Goal: Task Accomplishment & Management: Manage account settings

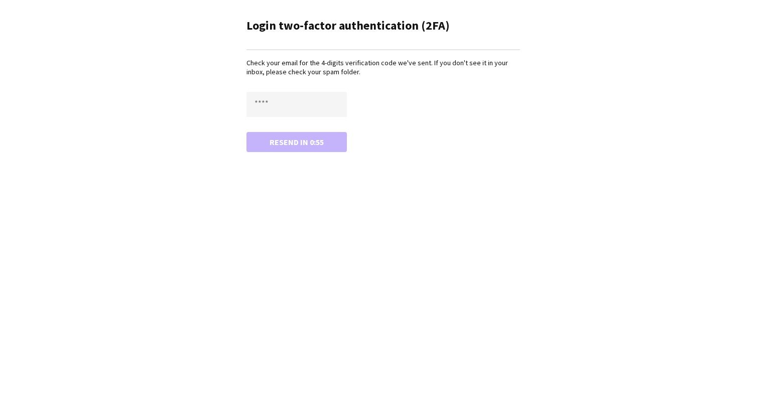
click at [289, 84] on div "Check your email for the 4-digits verification code we've sent. If you don't se…" at bounding box center [384, 104] width 274 height 93
click at [293, 98] on input "text" at bounding box center [297, 104] width 100 height 25
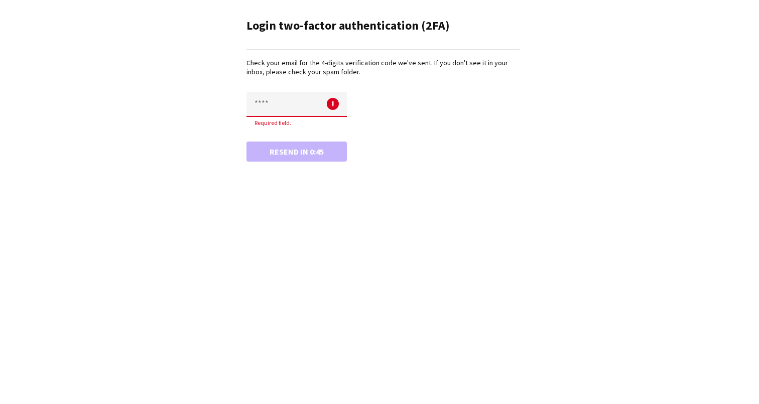
paste input "****"
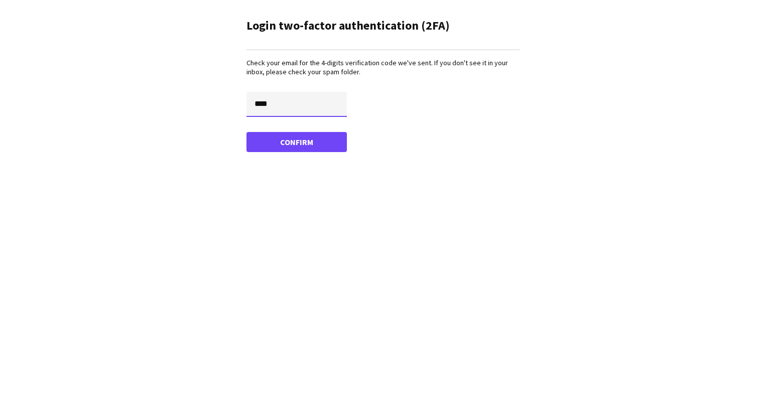
type input "****"
click at [247, 132] on button "Confirm" at bounding box center [297, 142] width 100 height 20
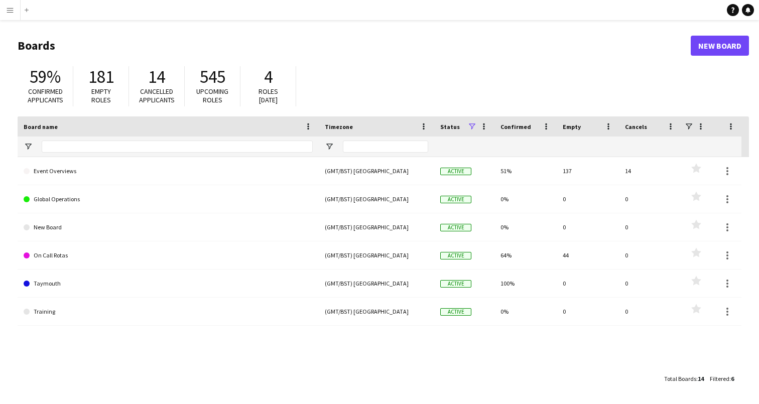
click at [14, 21] on main "Boards New Board 59% Confirmed applicants 181 Empty roles 14 Cancelled applican…" at bounding box center [379, 212] width 759 height 384
click at [13, 12] on app-icon "Menu" at bounding box center [10, 10] width 8 height 8
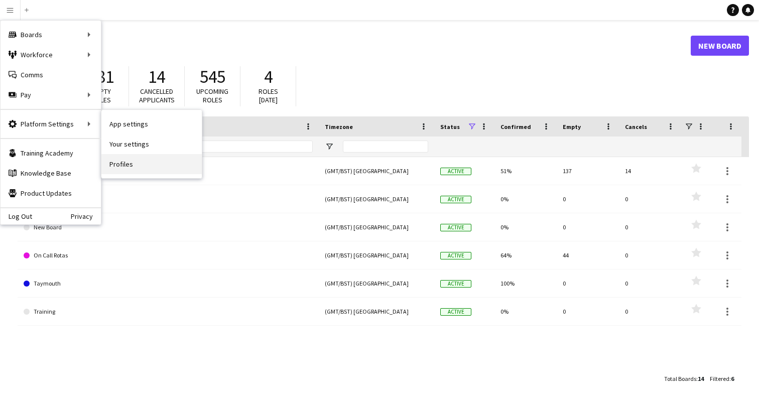
click at [147, 165] on link "Profiles" at bounding box center [151, 164] width 100 height 20
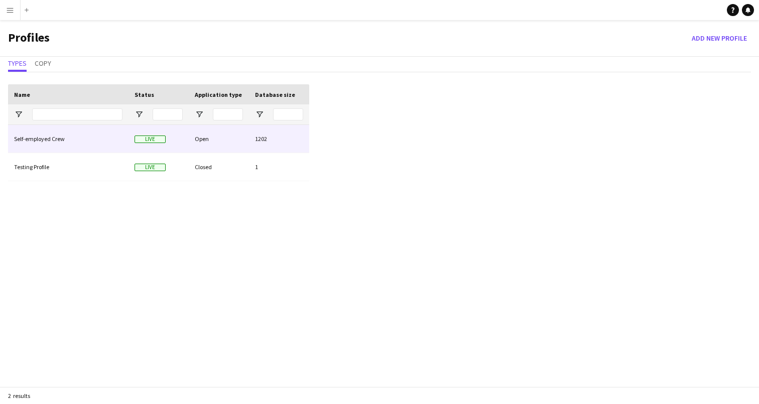
click at [71, 141] on div "Self-employed Crew" at bounding box center [68, 139] width 121 height 28
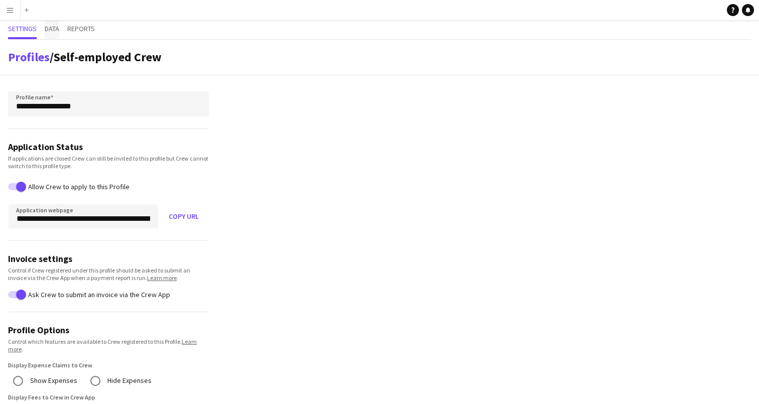
click at [58, 30] on span "Data" at bounding box center [52, 28] width 15 height 7
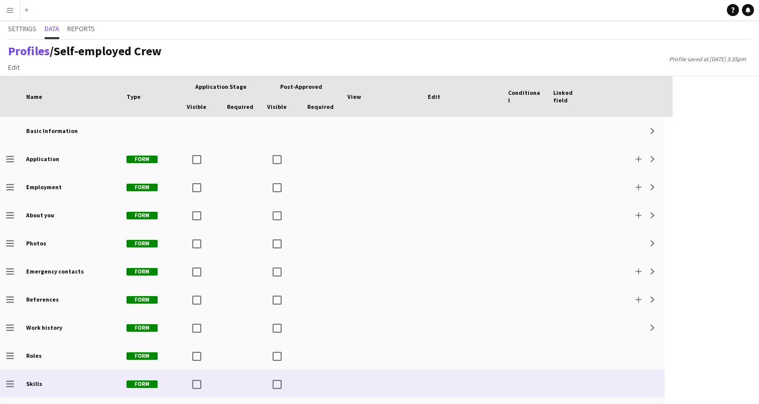
scroll to position [191, 0]
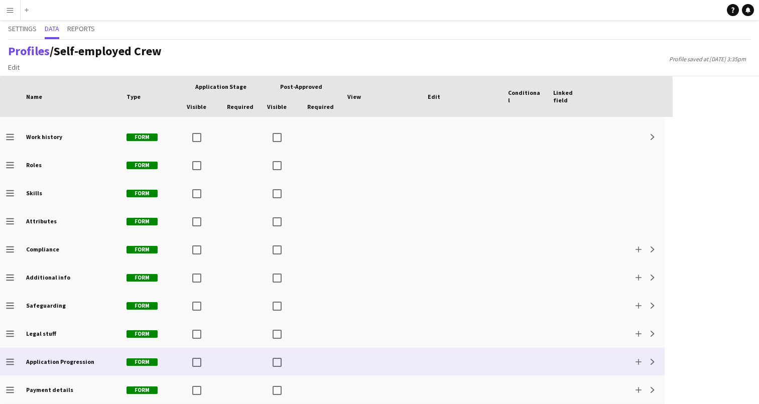
click at [83, 355] on div "Application Progression" at bounding box center [70, 362] width 100 height 28
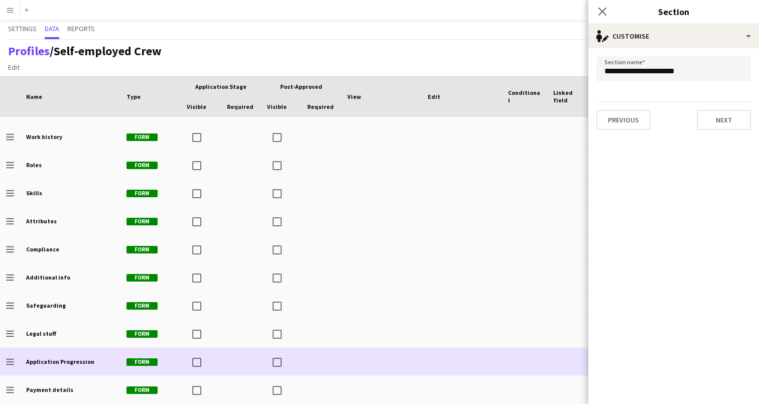
scroll to position [13, 0]
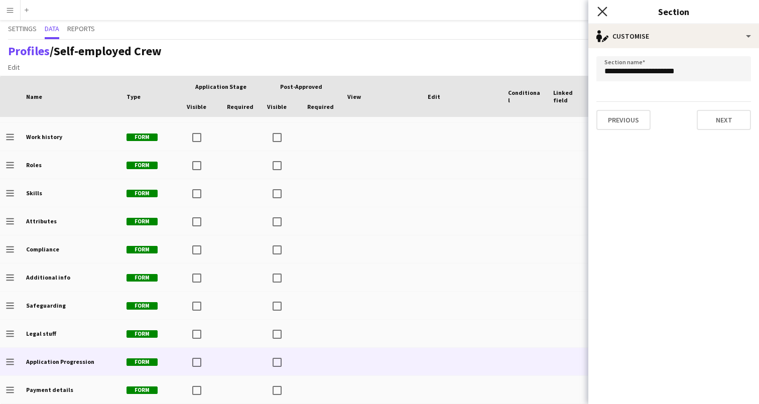
click at [603, 11] on icon at bounding box center [603, 12] width 10 height 10
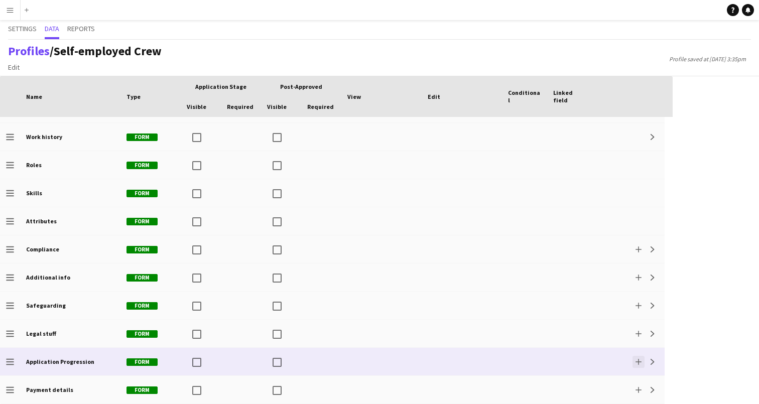
click at [654, 364] on app-icon "Expand" at bounding box center [653, 362] width 6 height 6
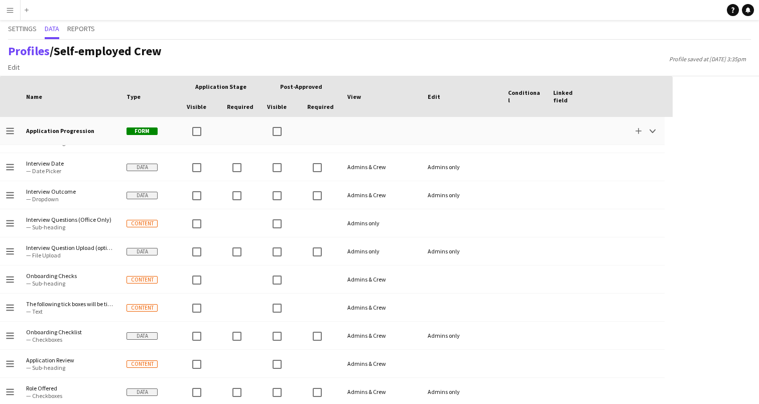
scroll to position [581, 0]
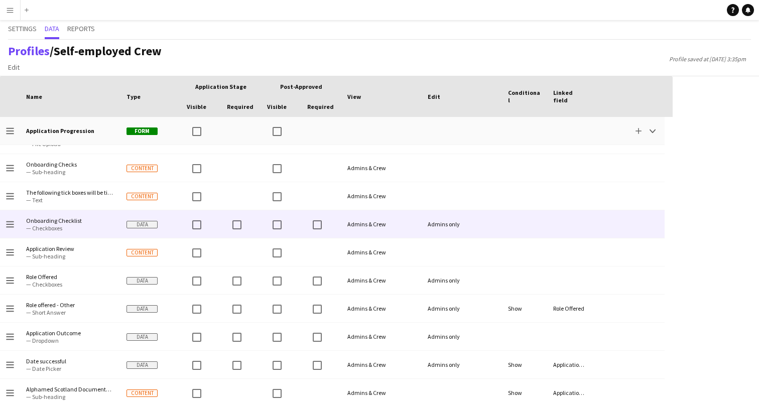
click at [95, 232] on span "Onboarding Checklist — Checkboxes" at bounding box center [70, 224] width 88 height 28
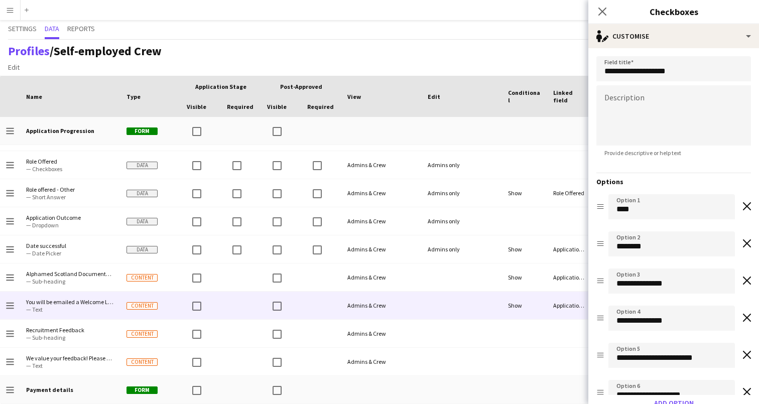
scroll to position [697, 0]
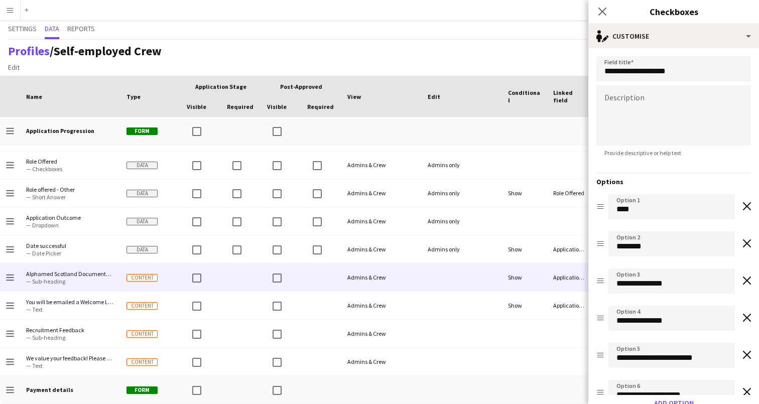
click at [85, 279] on span "— Sub-heading" at bounding box center [70, 282] width 88 height 8
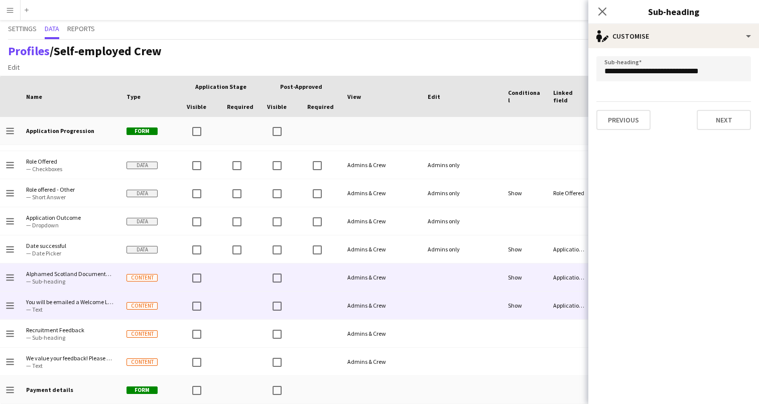
click at [86, 308] on span "— Text" at bounding box center [70, 310] width 88 height 8
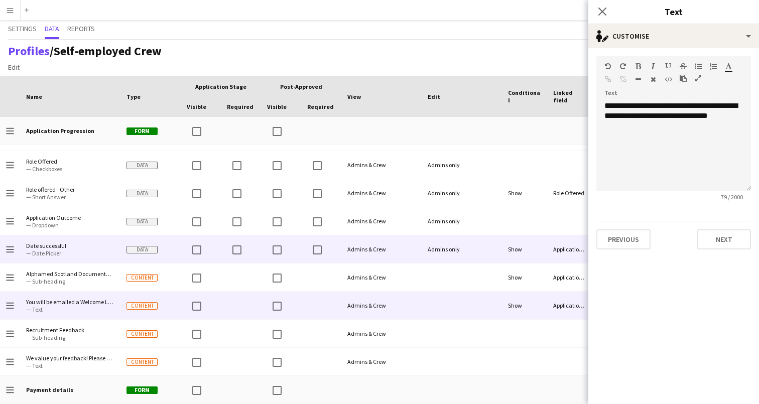
click at [75, 244] on span "Date successful" at bounding box center [70, 246] width 88 height 8
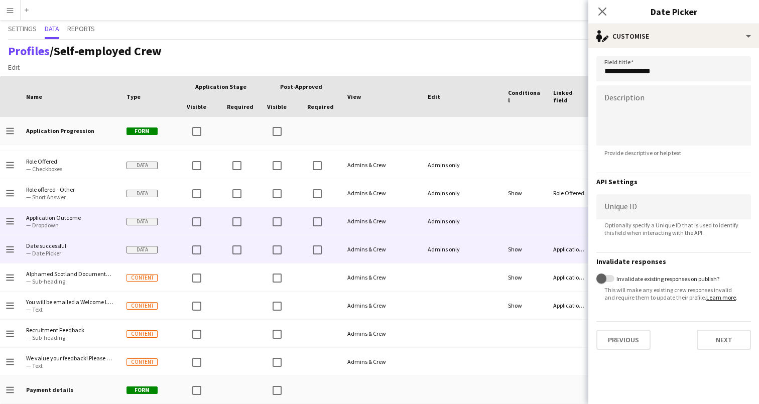
click at [74, 215] on span "Application Outcome" at bounding box center [70, 218] width 88 height 8
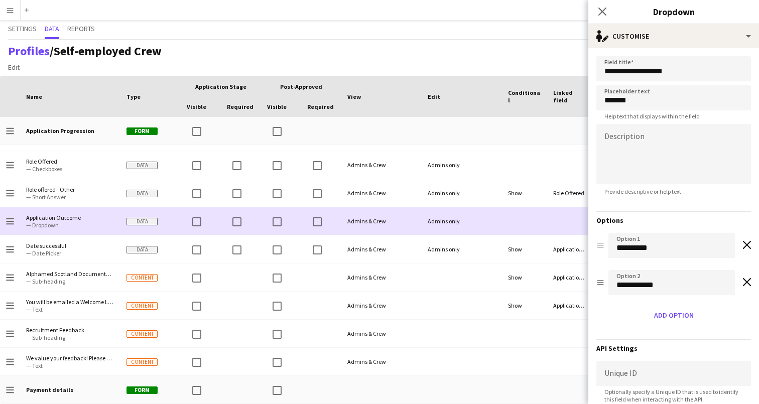
click at [67, 186] on span "Role offered - Other" at bounding box center [70, 190] width 88 height 8
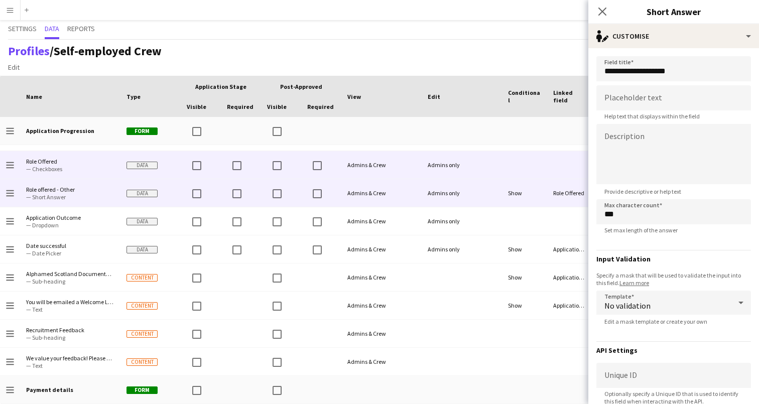
scroll to position [670, 0]
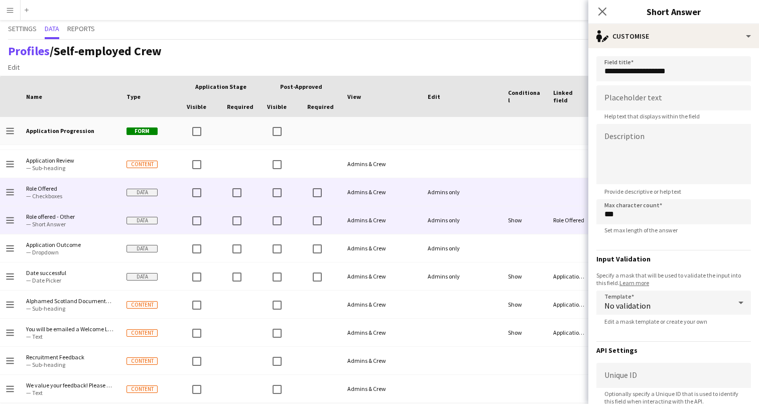
click at [66, 183] on span "Role Offered — Checkboxes" at bounding box center [70, 192] width 88 height 28
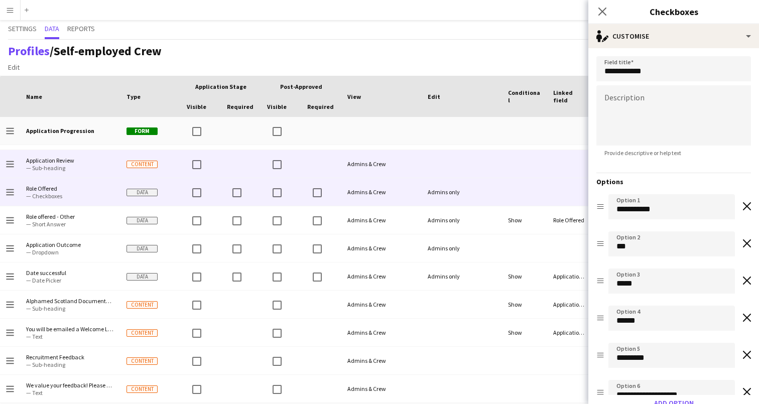
scroll to position [648, 0]
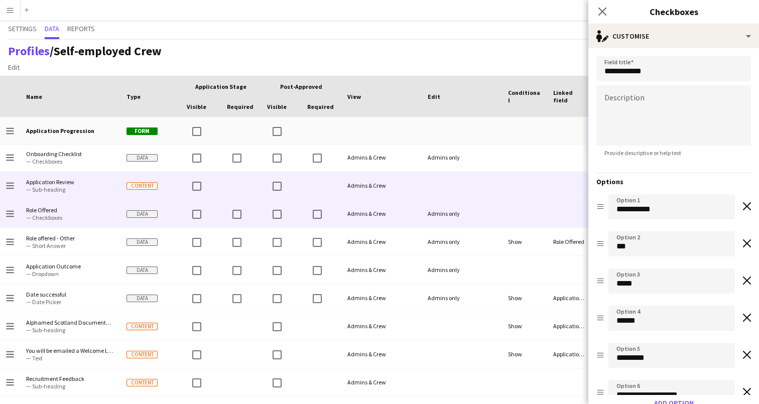
click at [66, 182] on span "Application Review" at bounding box center [70, 182] width 88 height 8
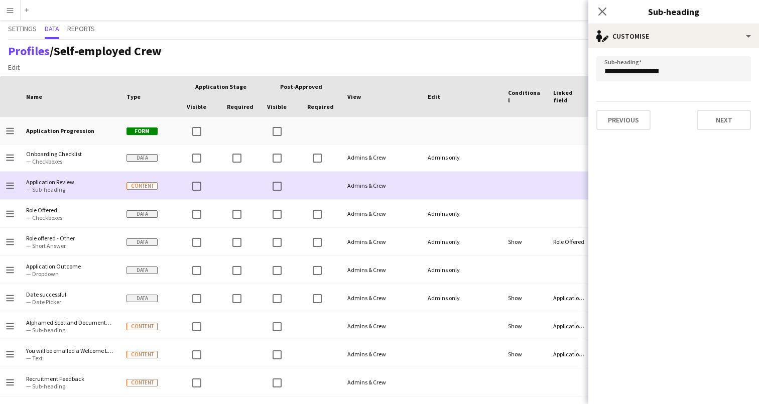
click at [71, 162] on span "— Checkboxes" at bounding box center [70, 162] width 88 height 8
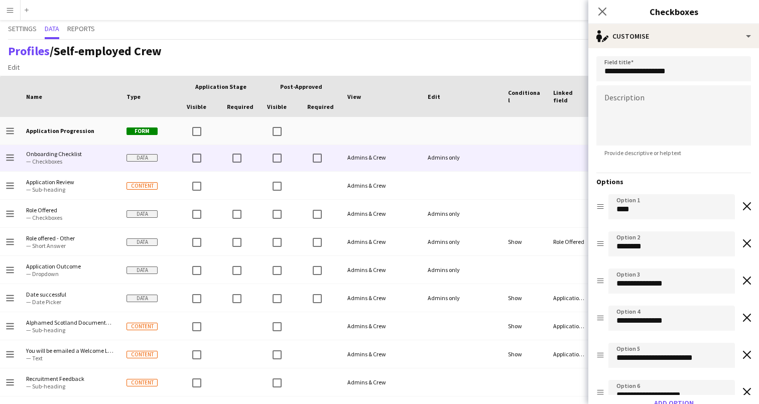
scroll to position [581, 0]
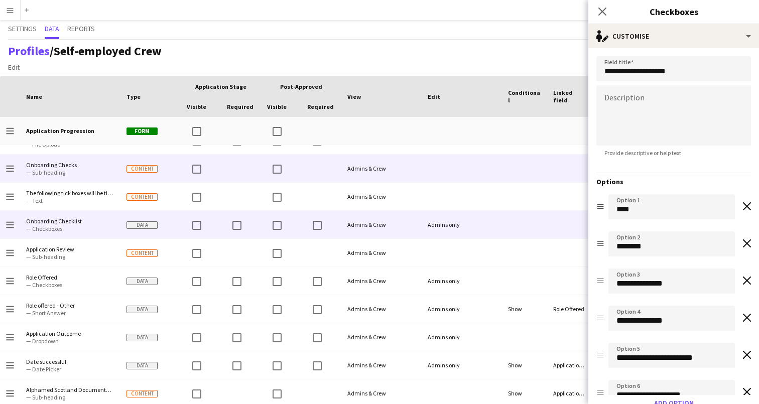
click at [69, 189] on span "The following tick boxes will be ticked once your application has been checked …" at bounding box center [70, 193] width 88 height 8
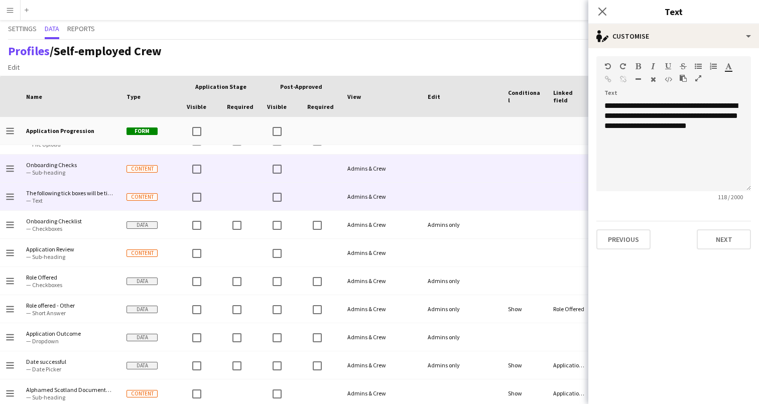
scroll to position [553, 0]
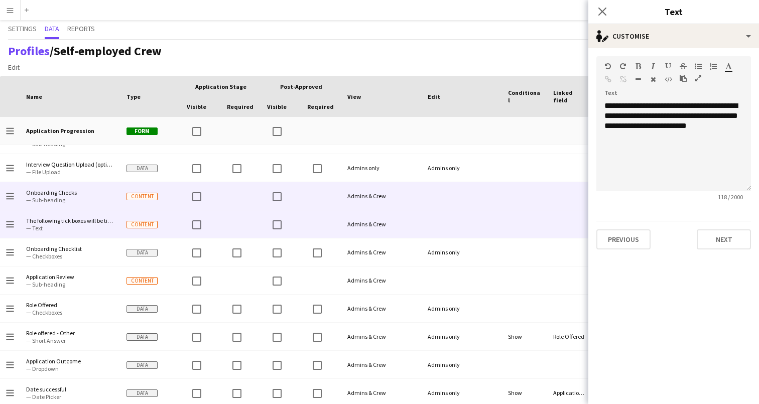
click at [77, 205] on span "Onboarding Checks — Sub-heading" at bounding box center [70, 196] width 88 height 28
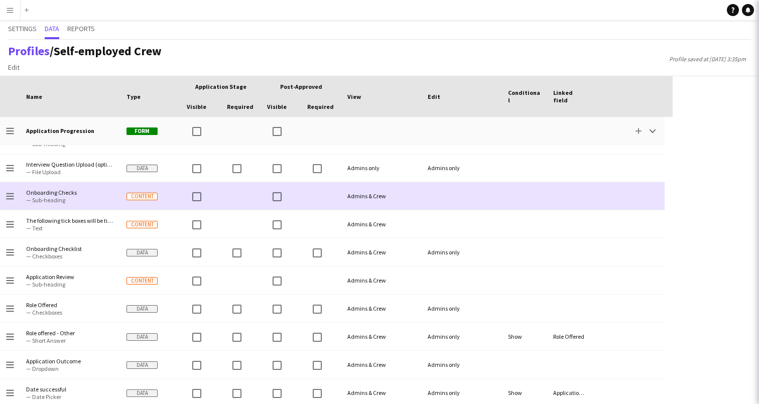
click at [79, 169] on span "— File Upload" at bounding box center [70, 172] width 88 height 8
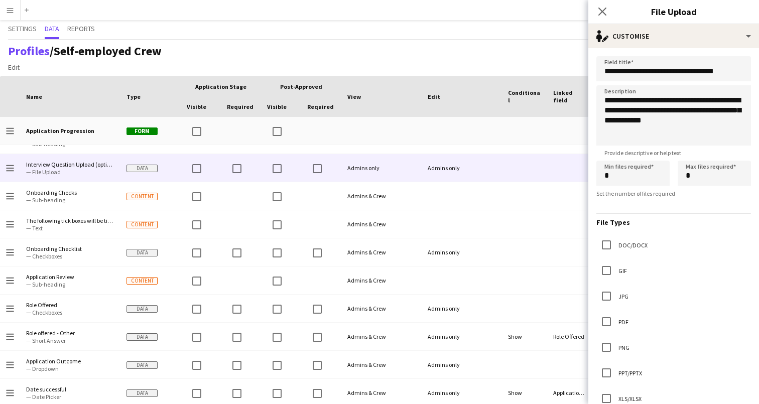
scroll to position [482, 0]
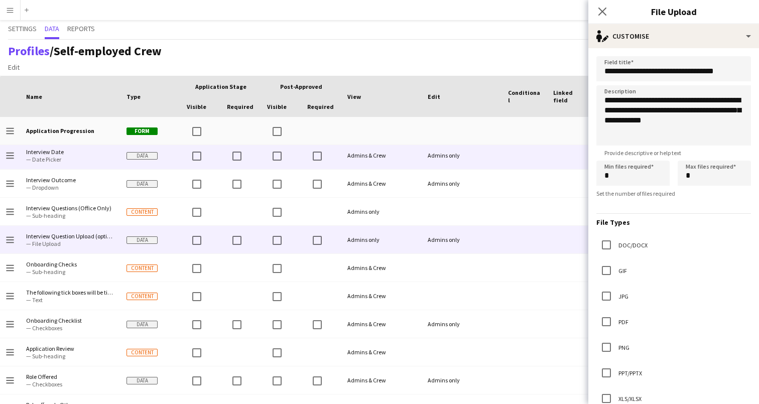
click at [77, 213] on span "— Sub-heading" at bounding box center [70, 216] width 88 height 8
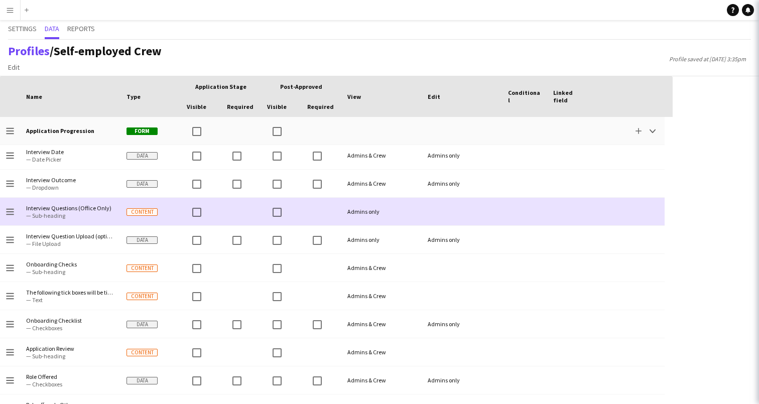
click at [79, 183] on span "Interview Outcome" at bounding box center [70, 180] width 88 height 8
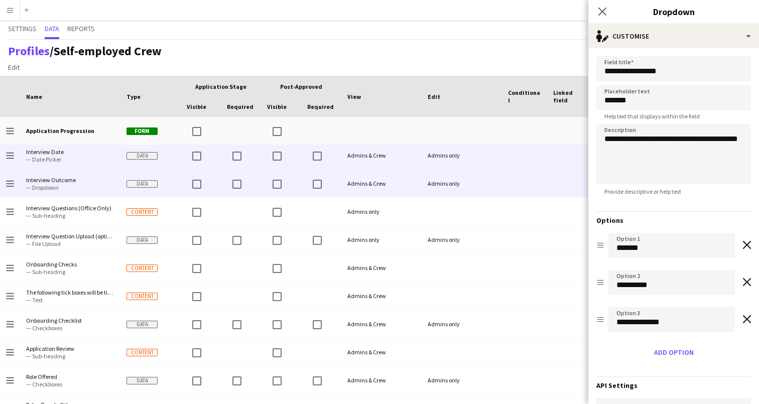
scroll to position [455, 0]
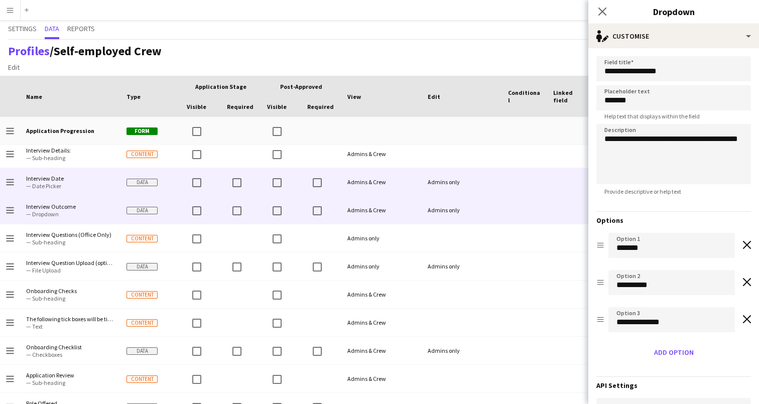
click at [80, 179] on span "Interview Date" at bounding box center [70, 179] width 88 height 8
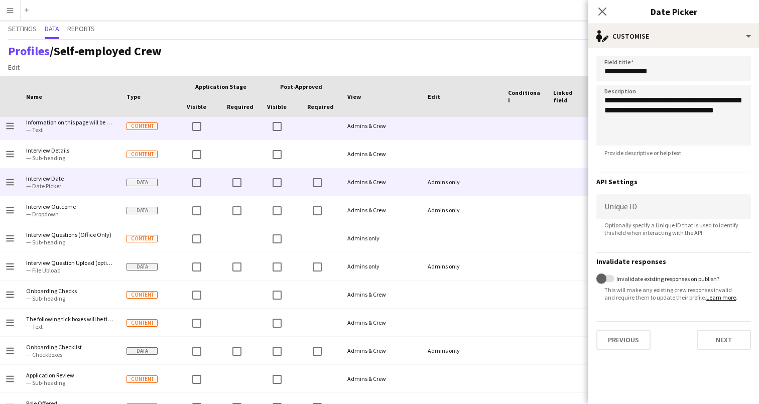
scroll to position [412, 0]
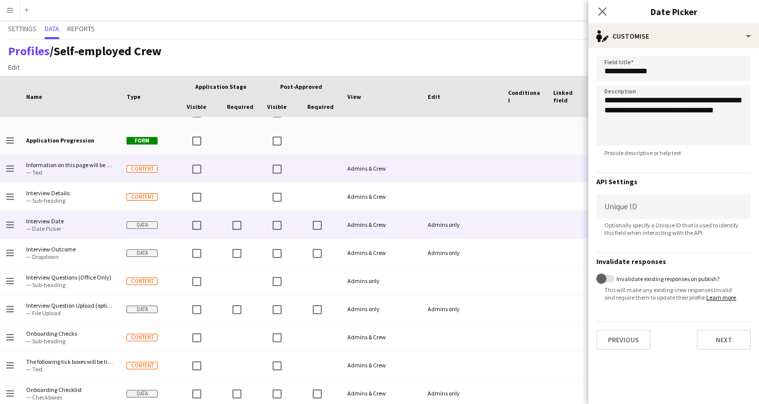
click at [79, 190] on span "Interview Details:" at bounding box center [70, 193] width 88 height 8
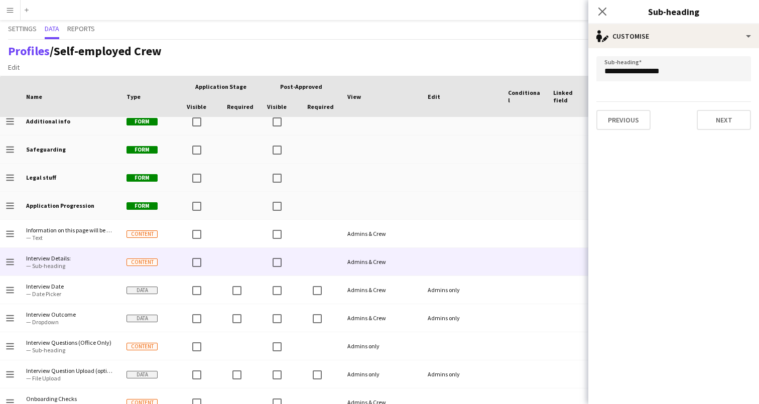
scroll to position [231, 0]
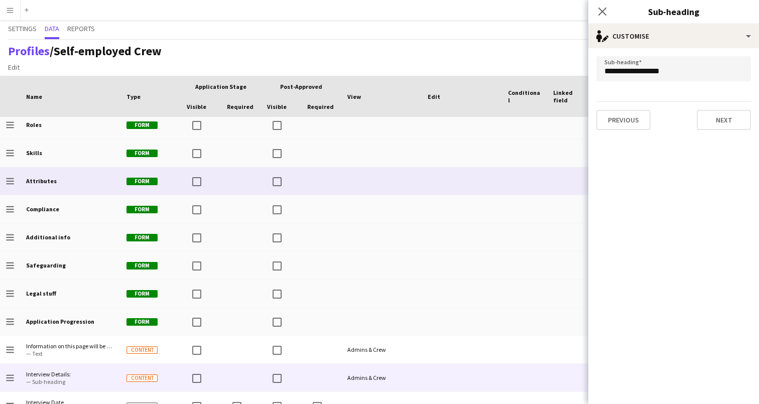
click at [77, 206] on div "Compliance" at bounding box center [70, 209] width 100 height 28
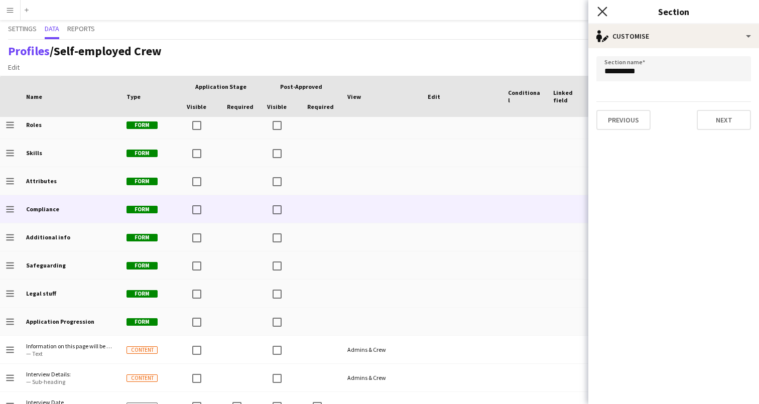
click at [607, 16] on icon at bounding box center [603, 12] width 10 height 10
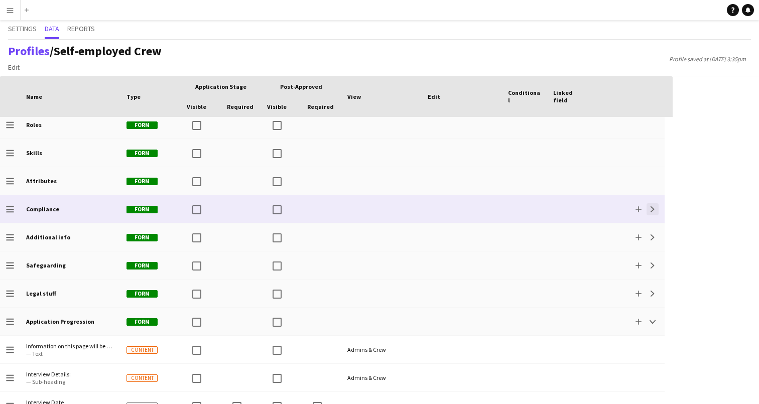
click at [650, 207] on app-icon "Expand" at bounding box center [653, 209] width 6 height 6
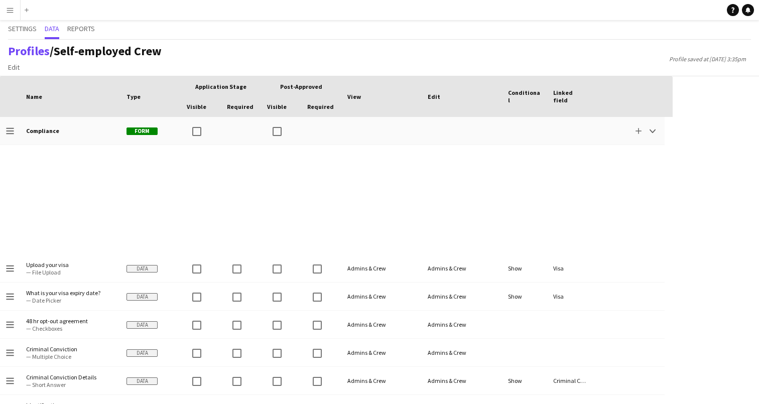
scroll to position [784, 0]
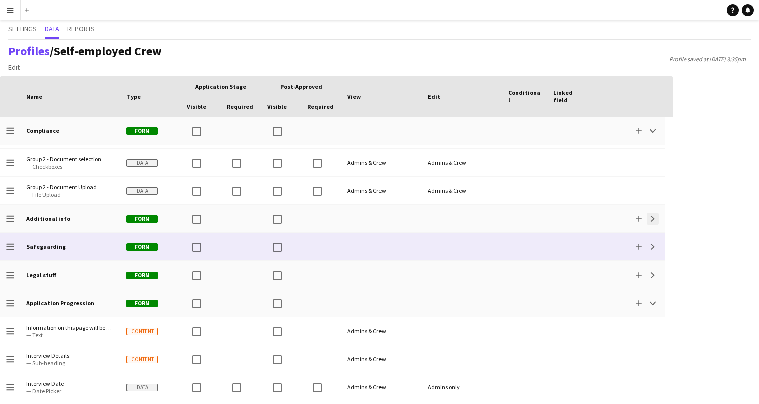
click at [656, 219] on button "Expand" at bounding box center [653, 219] width 12 height 12
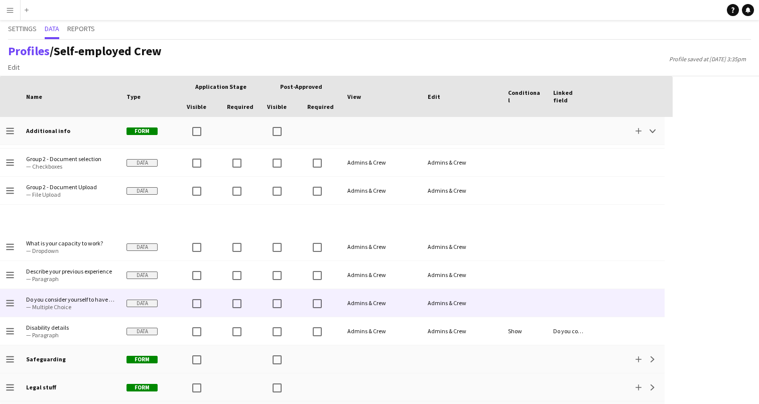
scroll to position [872, 0]
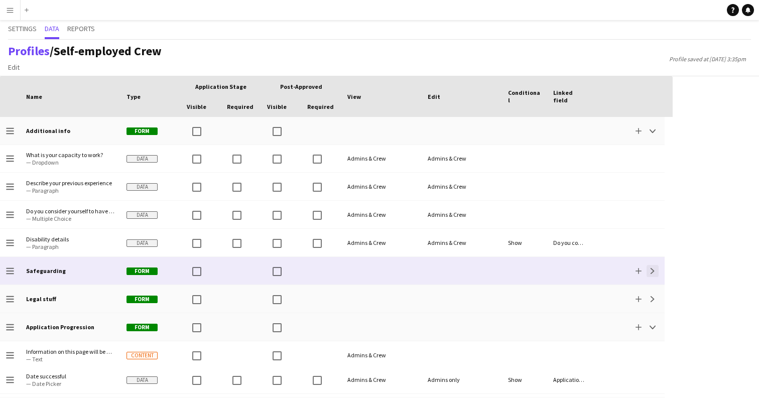
click at [652, 271] on app-icon "Expand" at bounding box center [653, 271] width 6 height 6
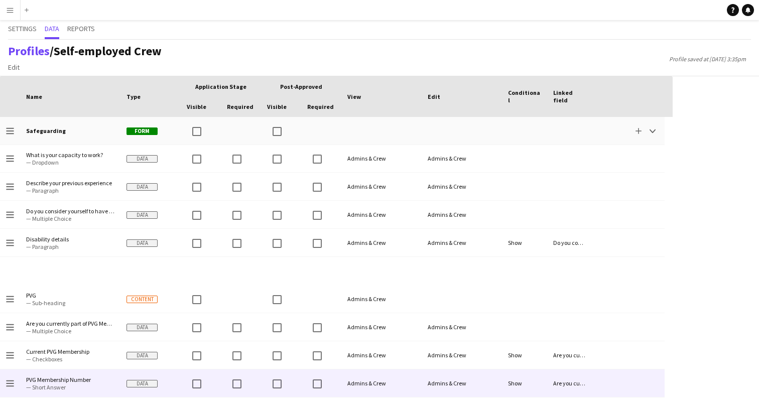
scroll to position [0, 0]
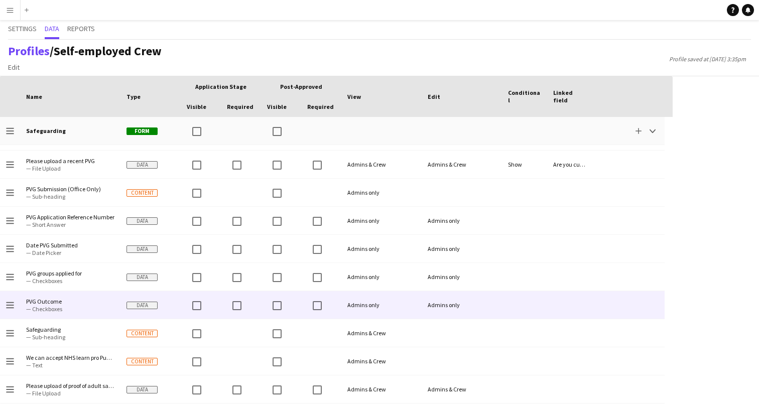
click at [94, 280] on span "— Checkboxes" at bounding box center [70, 281] width 88 height 8
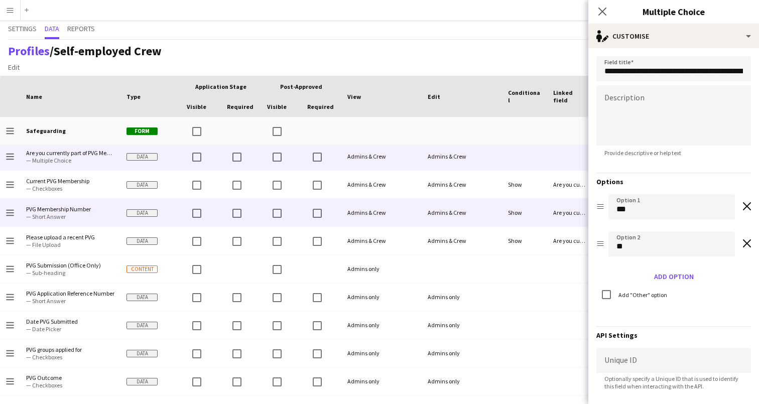
click at [90, 185] on span "— Checkboxes" at bounding box center [70, 189] width 88 height 8
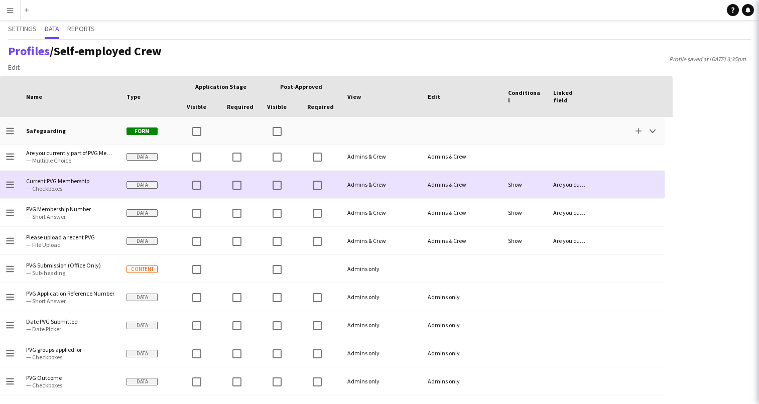
click at [85, 217] on span "— Short Answer" at bounding box center [70, 217] width 88 height 8
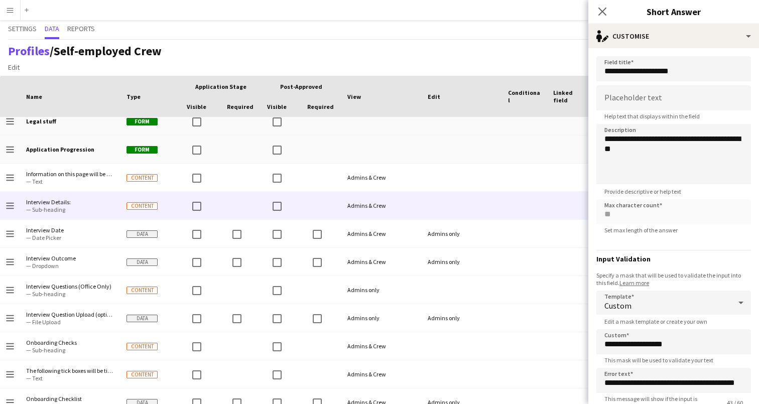
click at [83, 238] on span "— Date Picker" at bounding box center [70, 238] width 88 height 8
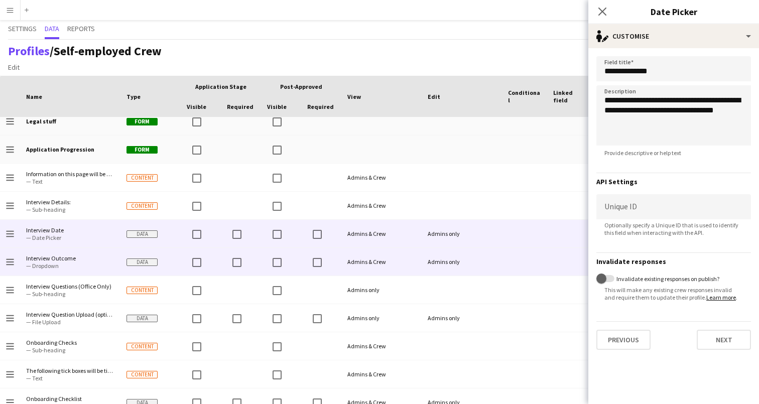
click at [81, 273] on span "Interview Outcome — Dropdown" at bounding box center [70, 262] width 88 height 28
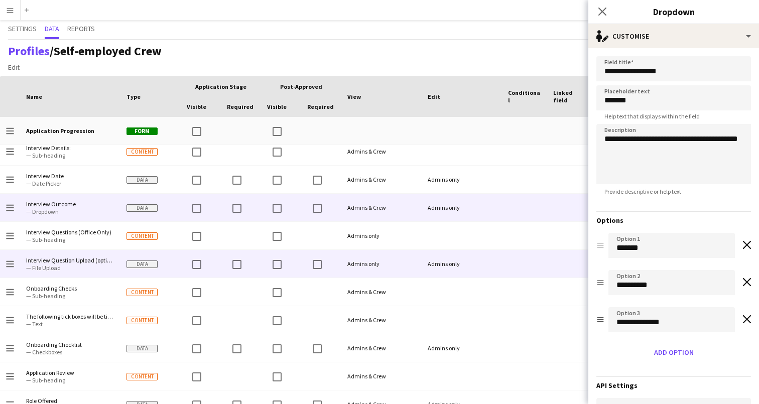
click at [83, 237] on span "— Sub-heading" at bounding box center [70, 240] width 88 height 8
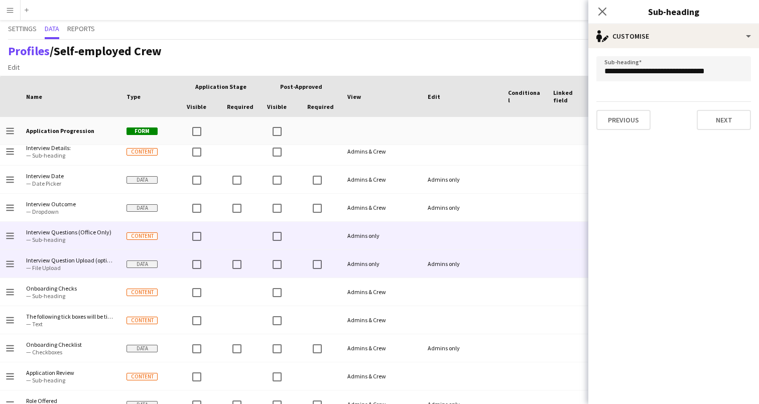
click at [79, 265] on span "— File Upload" at bounding box center [70, 268] width 88 height 8
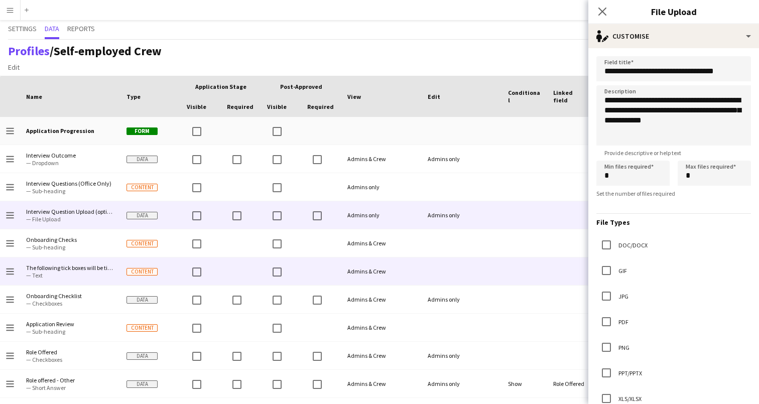
click at [79, 265] on span "The following tick boxes will be ticked once your application has been checked …" at bounding box center [70, 268] width 88 height 8
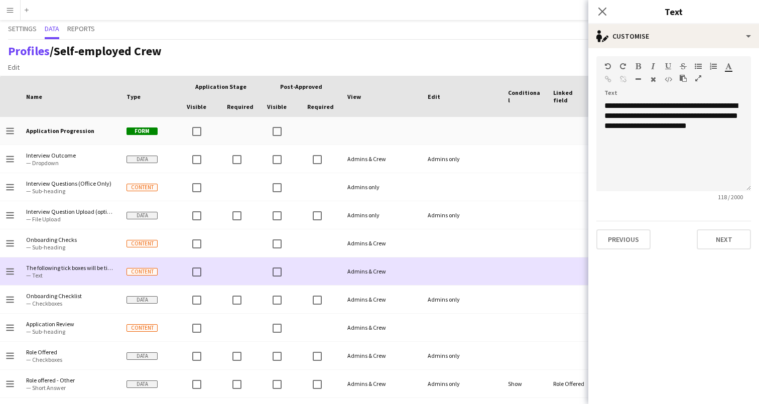
click at [82, 236] on span "Onboarding Checks" at bounding box center [70, 240] width 88 height 8
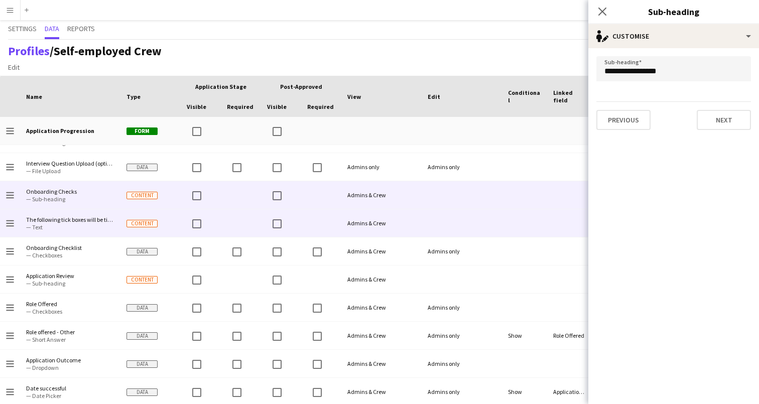
click at [87, 223] on span "— Text" at bounding box center [70, 227] width 88 height 8
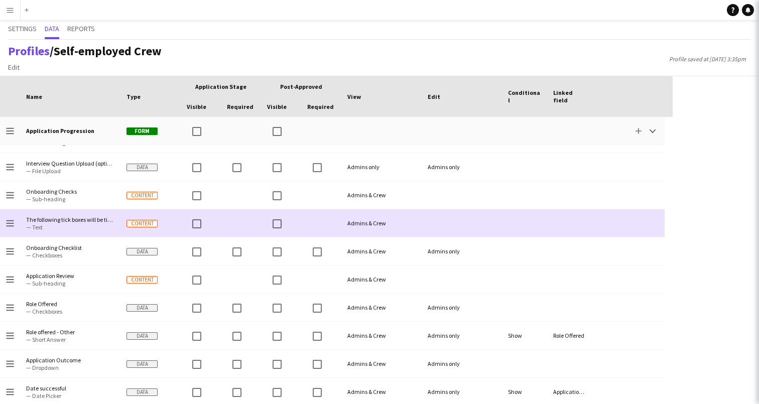
click at [86, 246] on span "Onboarding Checklist" at bounding box center [70, 248] width 88 height 8
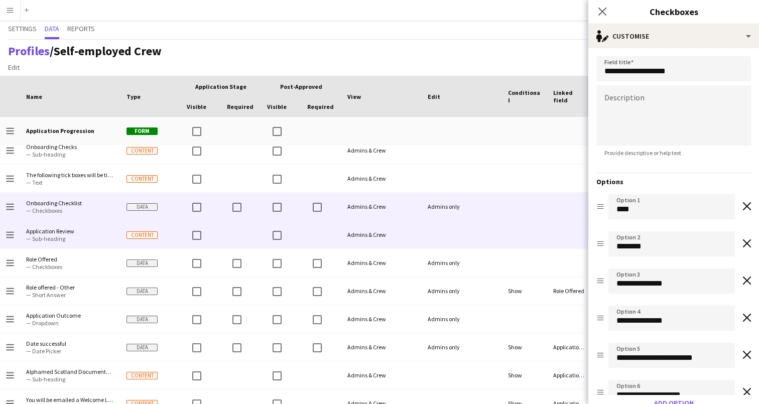
click at [89, 244] on span "Application Review — Sub-heading" at bounding box center [70, 235] width 88 height 28
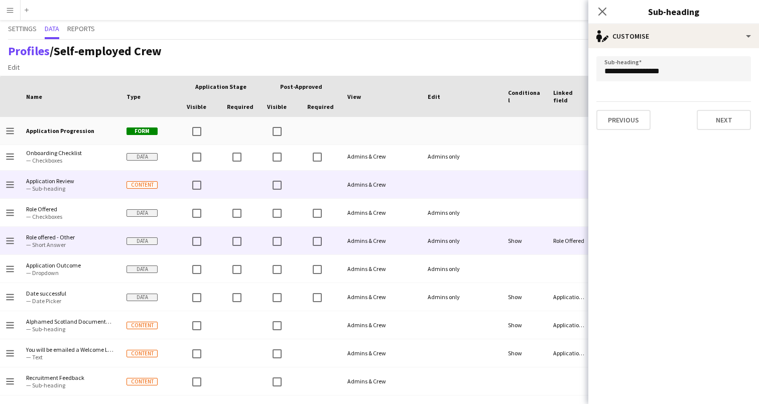
click at [89, 218] on span "— Checkboxes" at bounding box center [70, 217] width 88 height 8
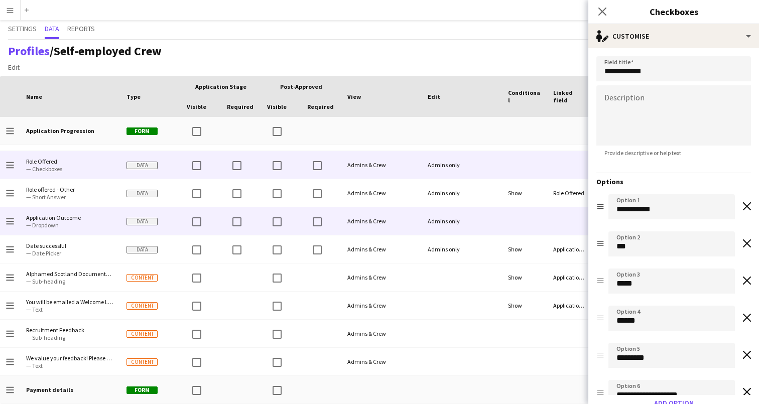
click at [90, 192] on span "Role offered - Other" at bounding box center [70, 190] width 88 height 8
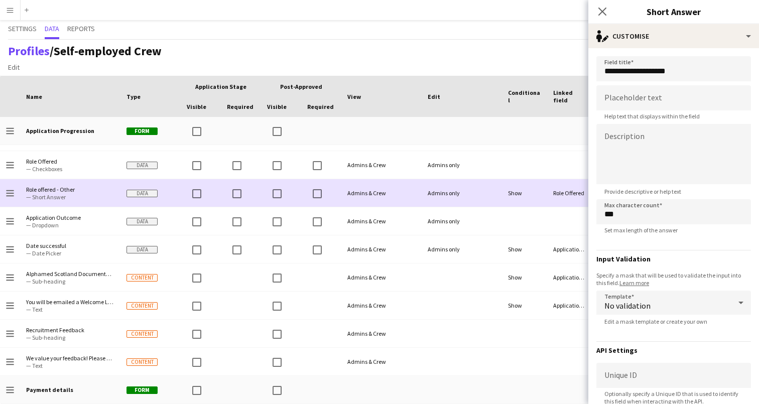
click at [93, 216] on span "Application Outcome" at bounding box center [70, 218] width 88 height 8
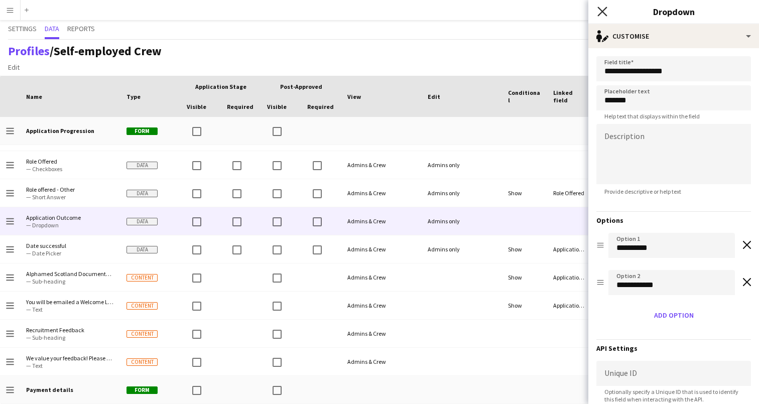
click at [605, 16] on icon "Close pop-in" at bounding box center [603, 12] width 10 height 10
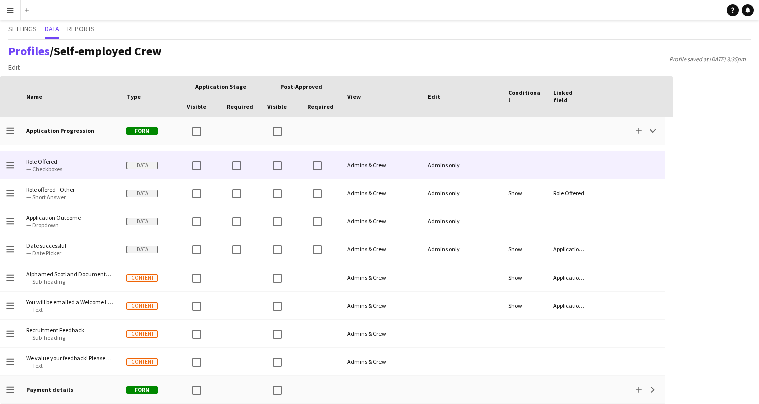
click at [656, 133] on button "Collapse" at bounding box center [653, 131] width 12 height 12
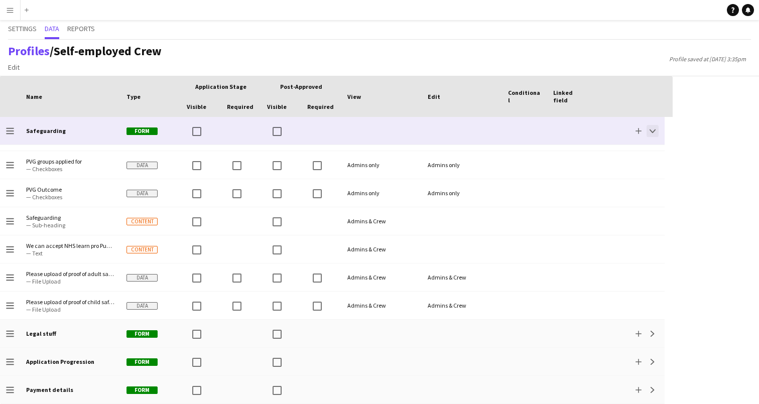
click at [651, 130] on app-icon "Collapse" at bounding box center [653, 131] width 6 height 6
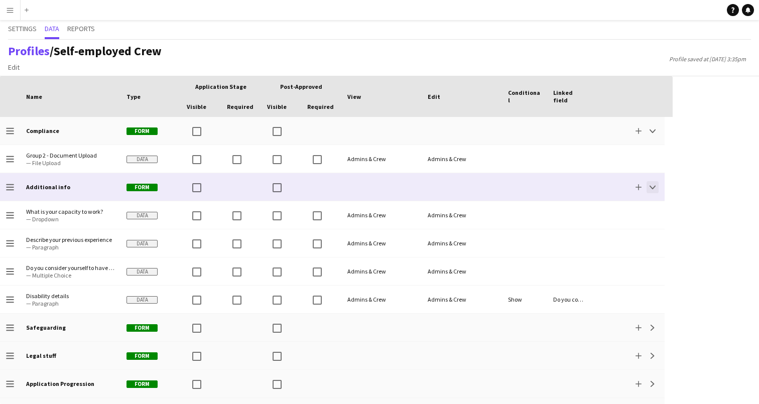
click at [656, 188] on button "Collapse" at bounding box center [653, 187] width 12 height 12
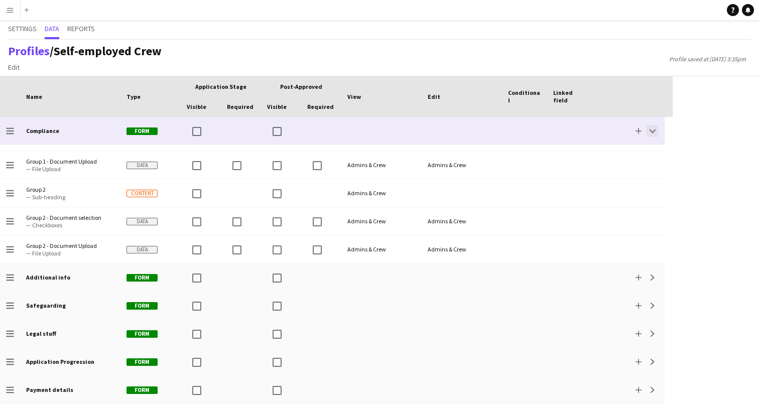
click at [656, 131] on button "Collapse" at bounding box center [653, 131] width 12 height 12
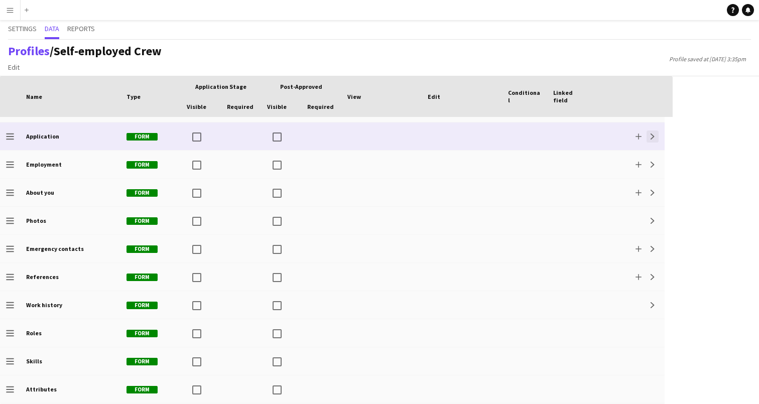
click at [654, 137] on app-icon "Expand" at bounding box center [653, 137] width 6 height 6
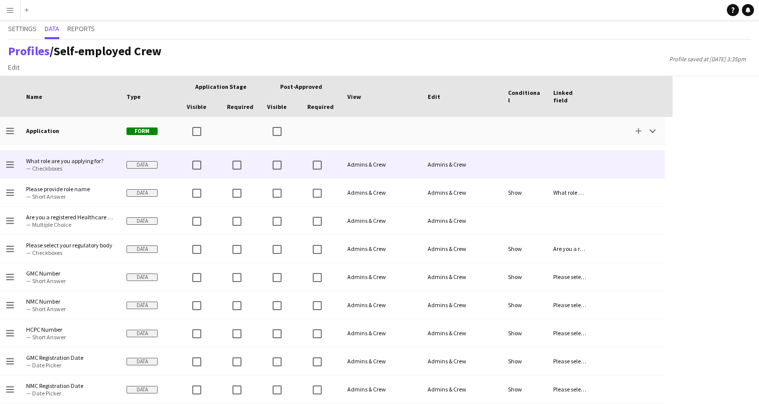
click at [100, 193] on span "— Short Answer" at bounding box center [70, 197] width 88 height 8
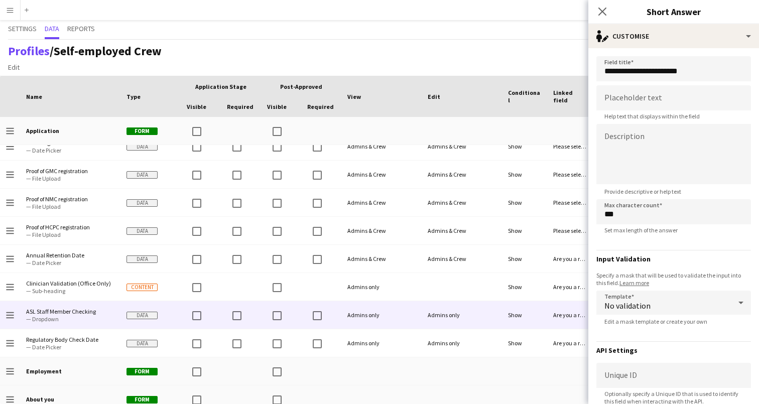
click at [86, 314] on span "ASL Staff Member Checking" at bounding box center [70, 312] width 88 height 8
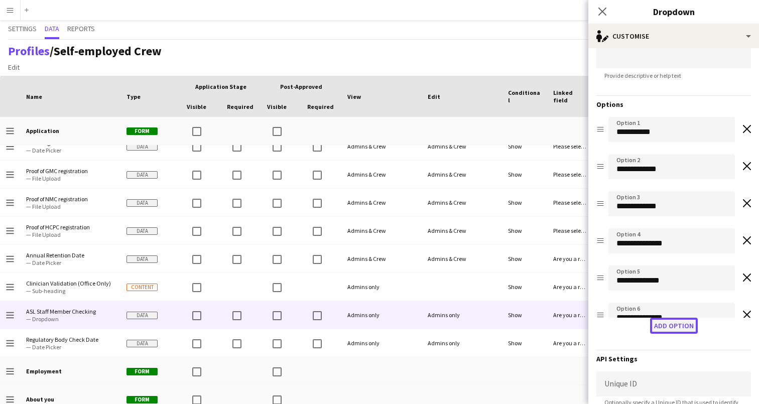
click at [678, 327] on button "Add option" at bounding box center [674, 326] width 48 height 16
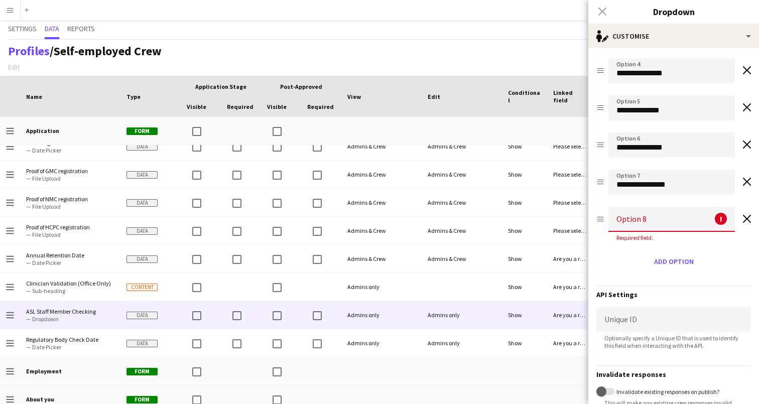
click at [654, 214] on input at bounding box center [672, 219] width 127 height 25
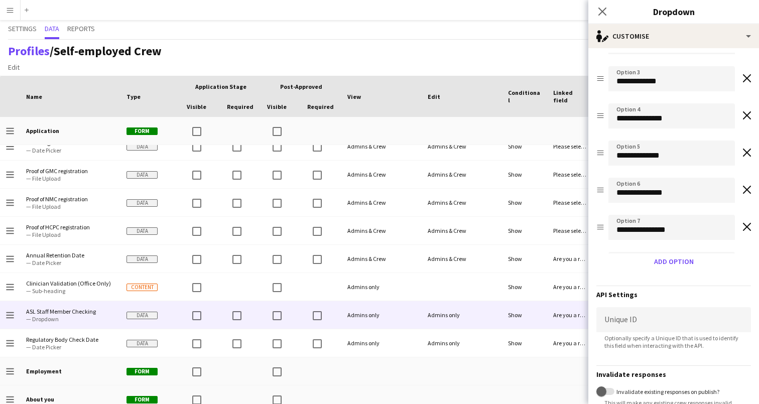
type input "**********"
drag, startPoint x: 603, startPoint y: 227, endPoint x: 599, endPoint y: 122, distance: 105.5
type input "**********"
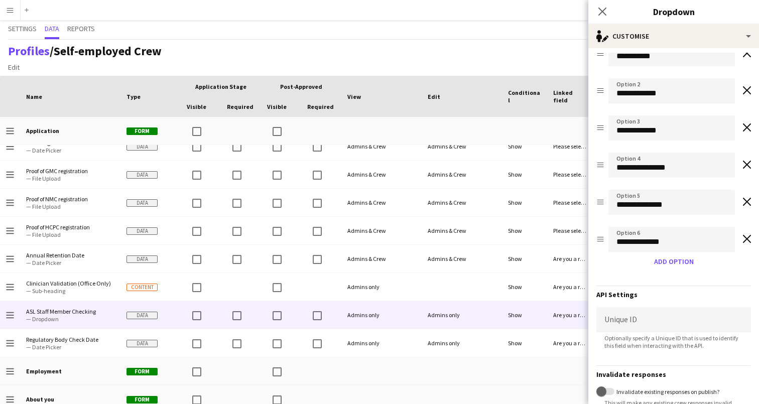
scroll to position [66, 0]
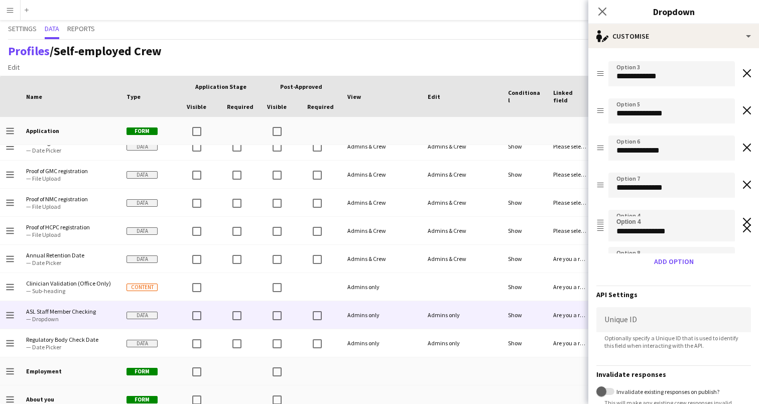
drag, startPoint x: 602, startPoint y: 109, endPoint x: 602, endPoint y: 210, distance: 100.9
type input "**********"
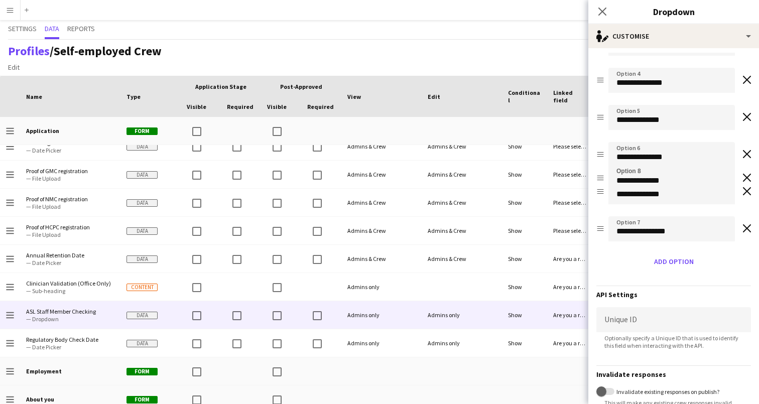
drag, startPoint x: 602, startPoint y: 230, endPoint x: 612, endPoint y: 92, distance: 138.4
type input "**********"
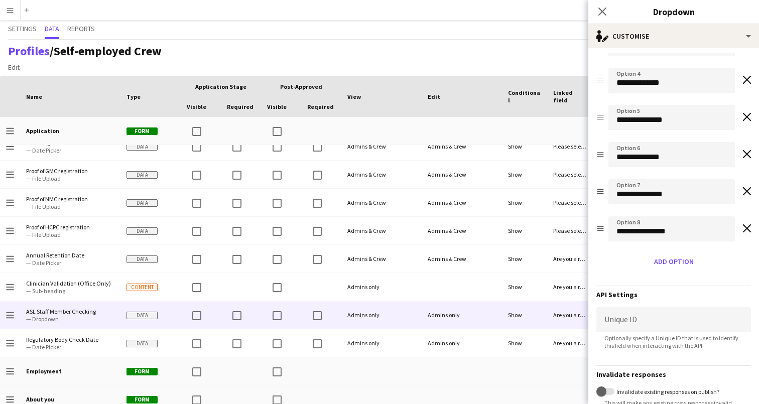
drag, startPoint x: 602, startPoint y: 14, endPoint x: 571, endPoint y: 82, distance: 75.1
click at [602, 14] on icon "Close pop-in" at bounding box center [603, 12] width 8 height 8
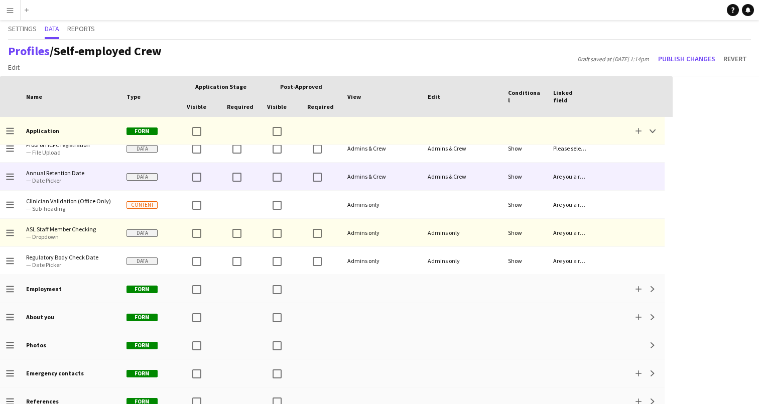
scroll to position [365, 0]
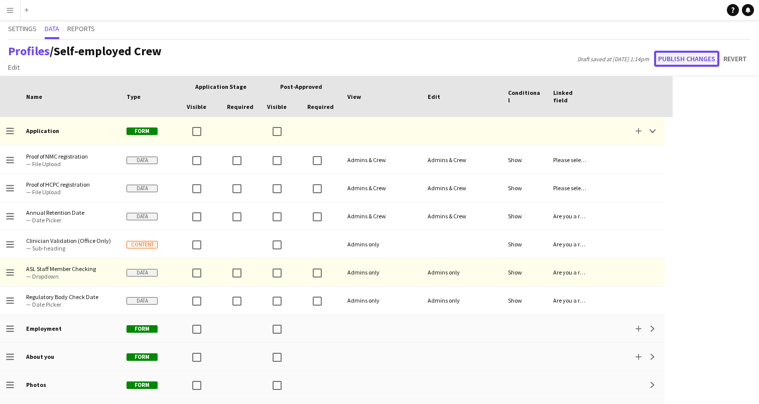
click at [689, 56] on button "Publish changes" at bounding box center [686, 59] width 65 height 16
